Goal: Task Accomplishment & Management: Use online tool/utility

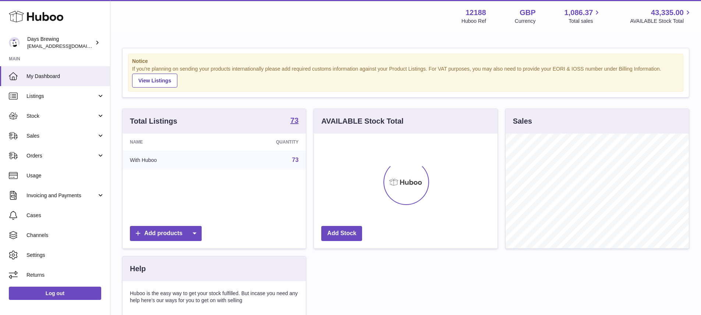
scroll to position [115, 184]
click at [82, 97] on span "Listings" at bounding box center [61, 96] width 70 height 7
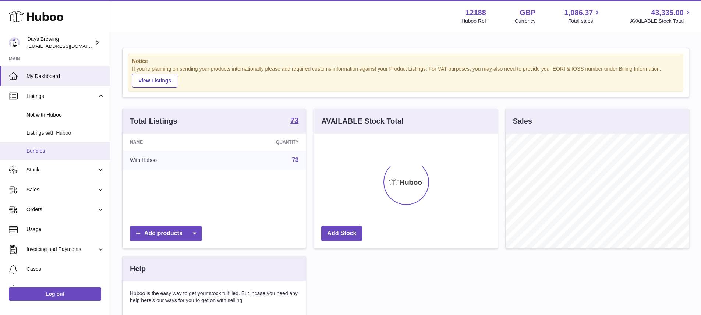
click at [47, 149] on span "Bundles" at bounding box center [65, 151] width 78 height 7
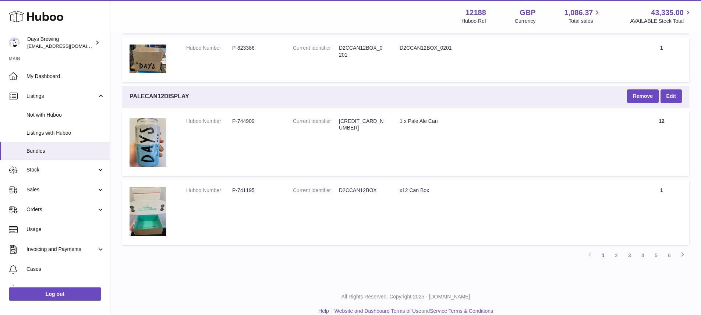
scroll to position [1636, 0]
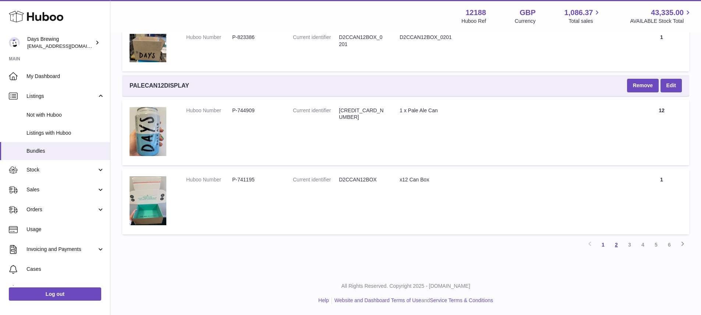
click at [612, 244] on link "2" at bounding box center [616, 244] width 13 height 13
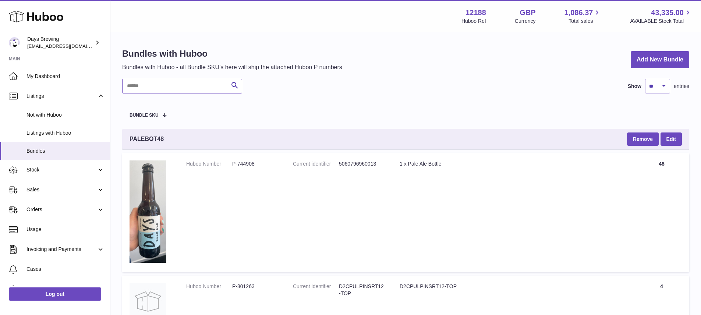
click at [180, 85] on input "text" at bounding box center [182, 86] width 120 height 15
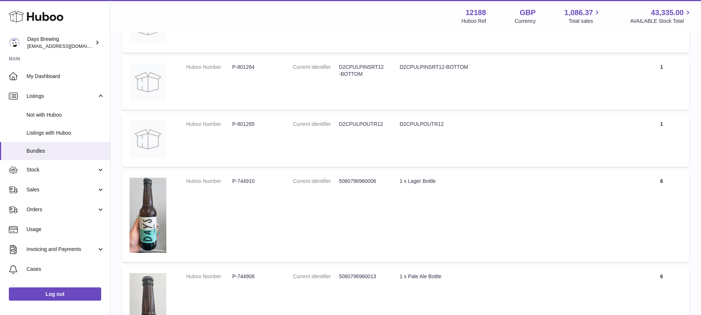
scroll to position [1345, 0]
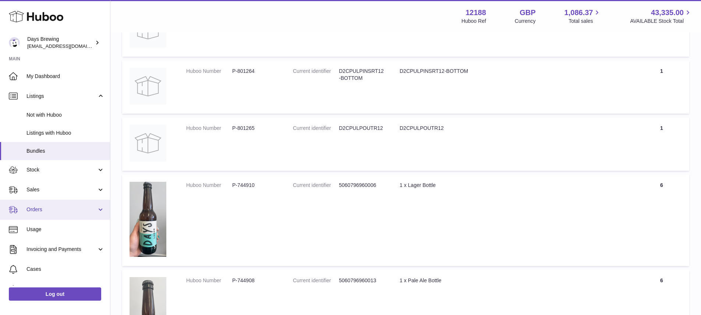
type input "******"
click at [96, 210] on link "Orders" at bounding box center [55, 210] width 110 height 20
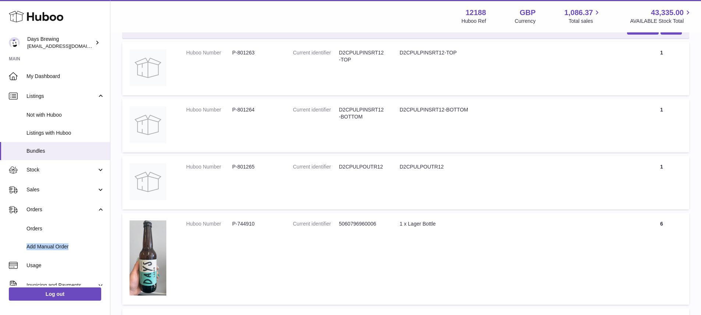
scroll to position [1306, 0]
drag, startPoint x: 238, startPoint y: 53, endPoint x: 266, endPoint y: 54, distance: 27.6
click at [266, 54] on dd "P-801263" at bounding box center [255, 53] width 46 height 7
copy dd "801263"
drag, startPoint x: 238, startPoint y: 112, endPoint x: 262, endPoint y: 111, distance: 24.3
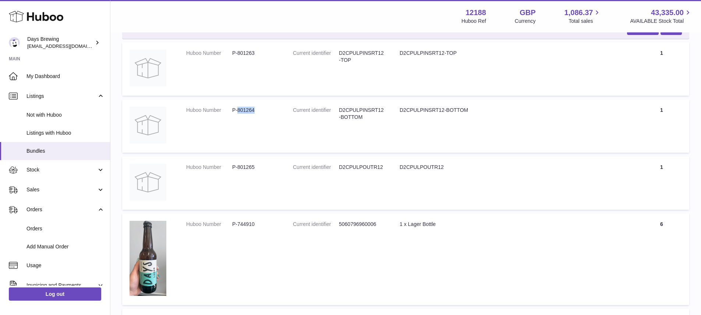
click at [262, 111] on dd "P-801264" at bounding box center [255, 110] width 46 height 7
copy dd "801264"
drag, startPoint x: 238, startPoint y: 168, endPoint x: 284, endPoint y: 167, distance: 46.0
click at [284, 167] on td "Huboo Number P-801265" at bounding box center [232, 182] width 107 height 53
copy dd "801265"
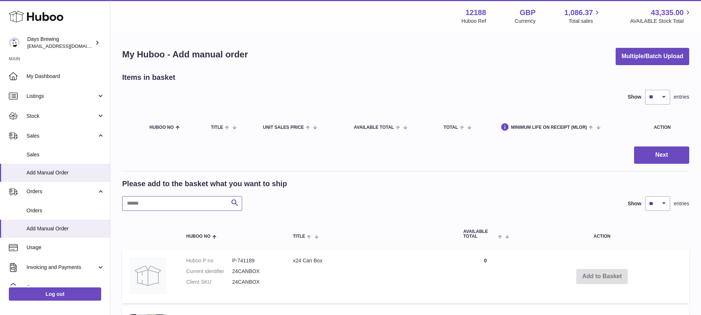
click at [165, 201] on input "text" at bounding box center [182, 203] width 120 height 15
paste input "******"
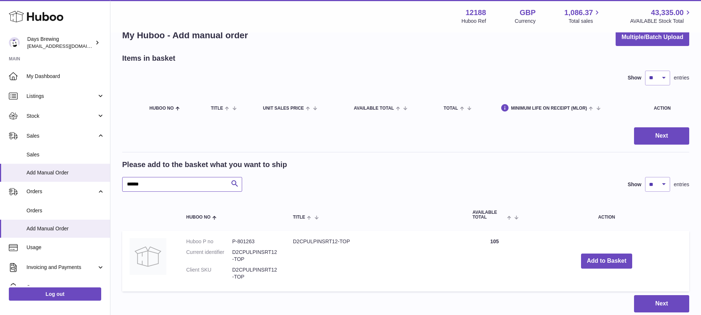
scroll to position [71, 0]
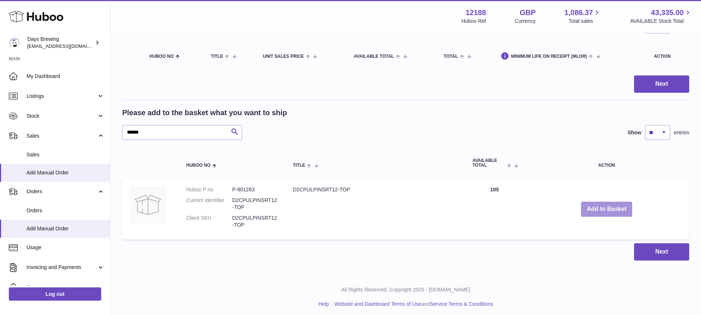
click at [609, 202] on button "Add to Basket" at bounding box center [607, 209] width 52 height 15
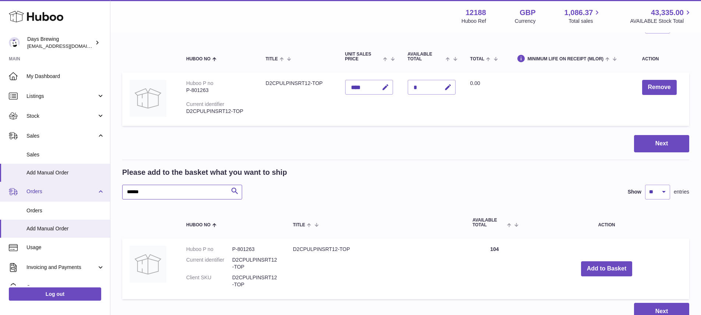
drag, startPoint x: 186, startPoint y: 189, endPoint x: 82, endPoint y: 195, distance: 104.3
click at [85, 195] on div "Huboo Days Brewing [EMAIL_ADDRESS][DOMAIN_NAME] Main My Dashboard Listings Not …" at bounding box center [350, 153] width 701 height 449
paste input "text"
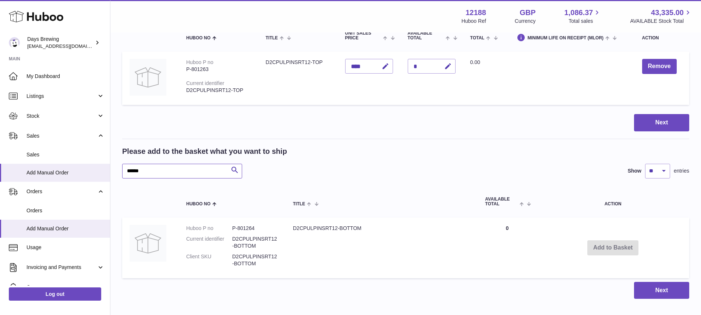
scroll to position [109, 0]
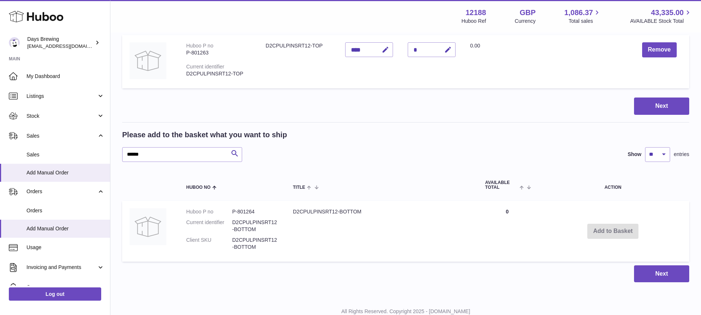
click at [373, 223] on td "D2CPULPINSRT12-BOTTOM" at bounding box center [381, 231] width 192 height 60
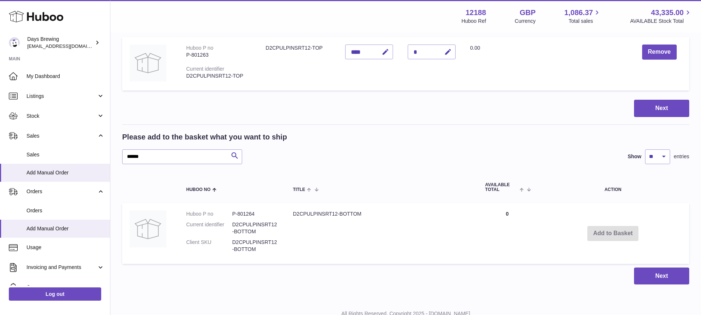
scroll to position [101, 0]
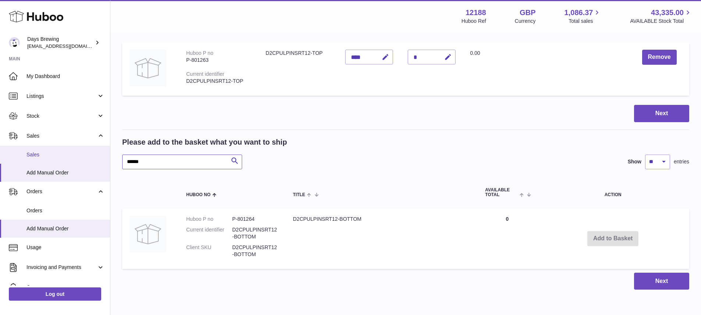
drag, startPoint x: 163, startPoint y: 161, endPoint x: 100, endPoint y: 160, distance: 63.3
click at [104, 160] on div "Huboo Days Brewing [EMAIL_ADDRESS][DOMAIN_NAME] Main My Dashboard Listings Not …" at bounding box center [350, 123] width 701 height 449
paste input "text"
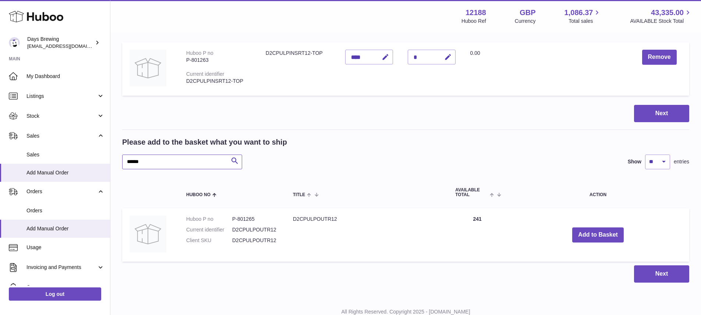
drag, startPoint x: 184, startPoint y: 164, endPoint x: 156, endPoint y: 163, distance: 28.0
click at [156, 163] on input "******" at bounding box center [182, 162] width 120 height 15
type input "******"
